Goal: Information Seeking & Learning: Learn about a topic

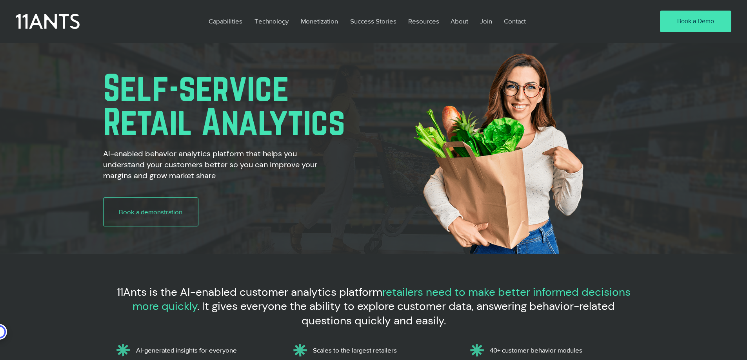
scroll to position [0, 602]
